Goal: Task Accomplishment & Management: Use online tool/utility

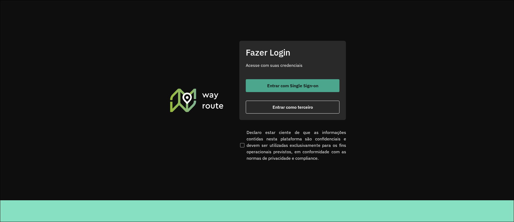
click at [285, 88] on span "Entrar com Single Sign-on" at bounding box center [292, 85] width 51 height 4
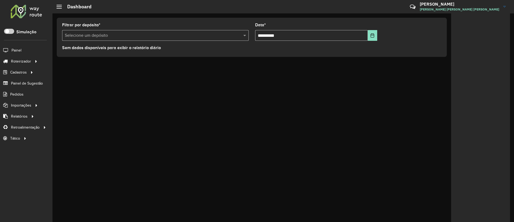
click at [217, 69] on div "**********" at bounding box center [284, 117] width 462 height 208
